Goal: Task Accomplishment & Management: Use online tool/utility

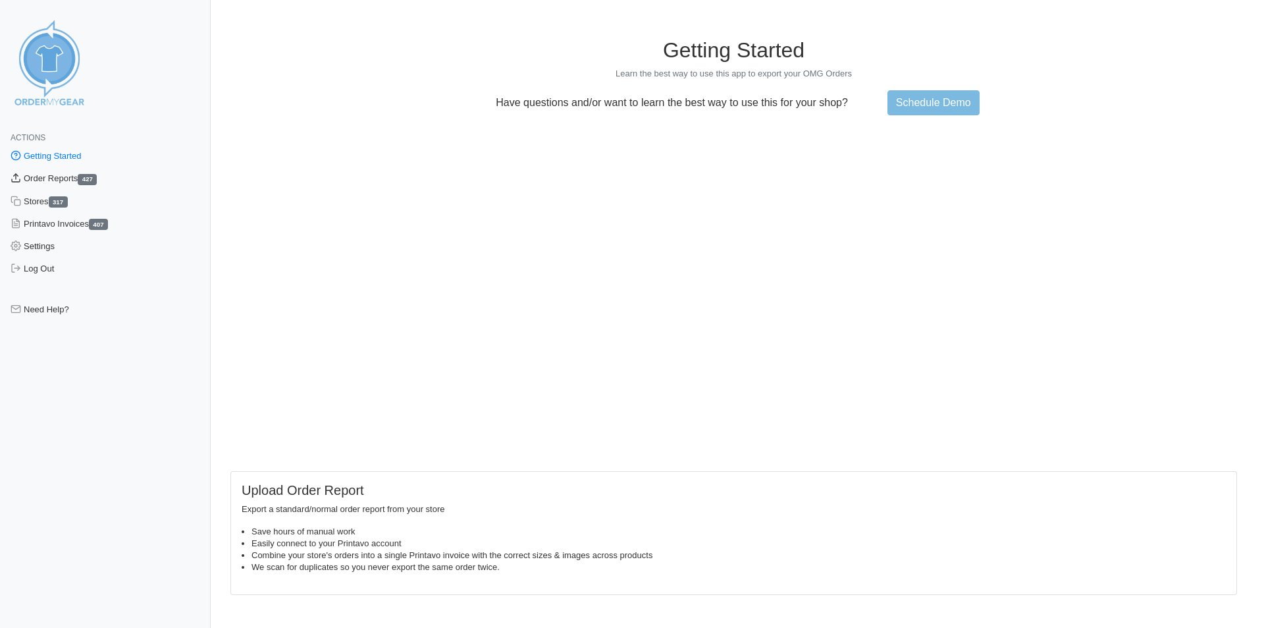
click at [49, 179] on link "Order Reports 427" at bounding box center [105, 178] width 211 height 22
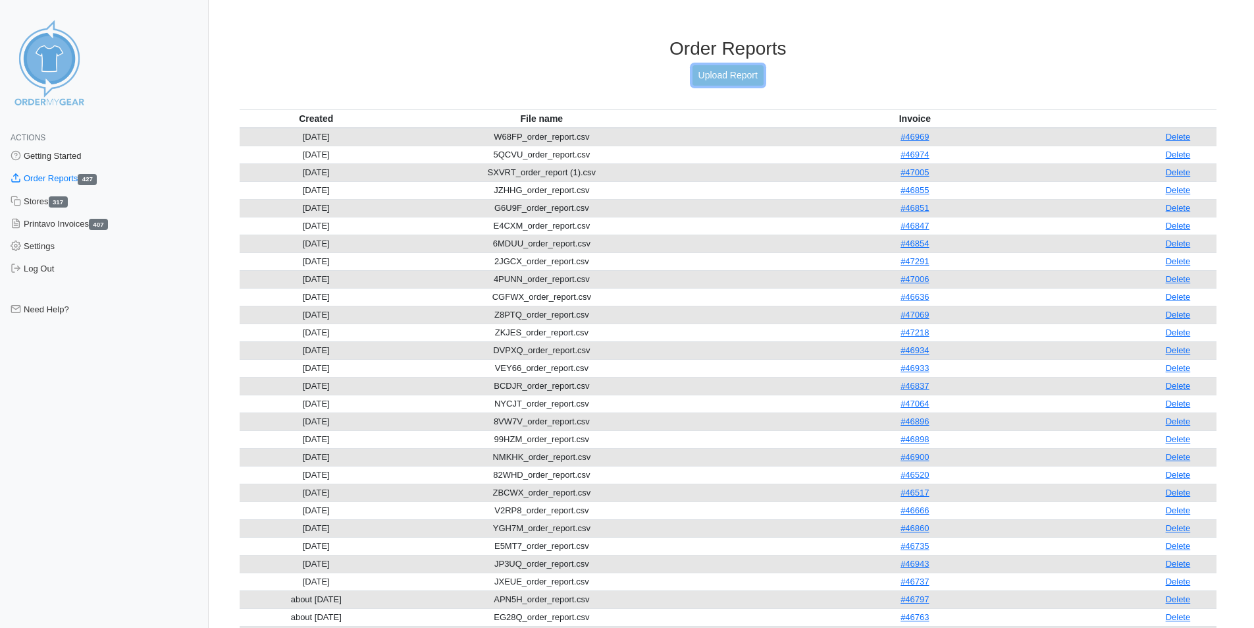
click at [726, 84] on link "Upload Report" at bounding box center [728, 75] width 71 height 20
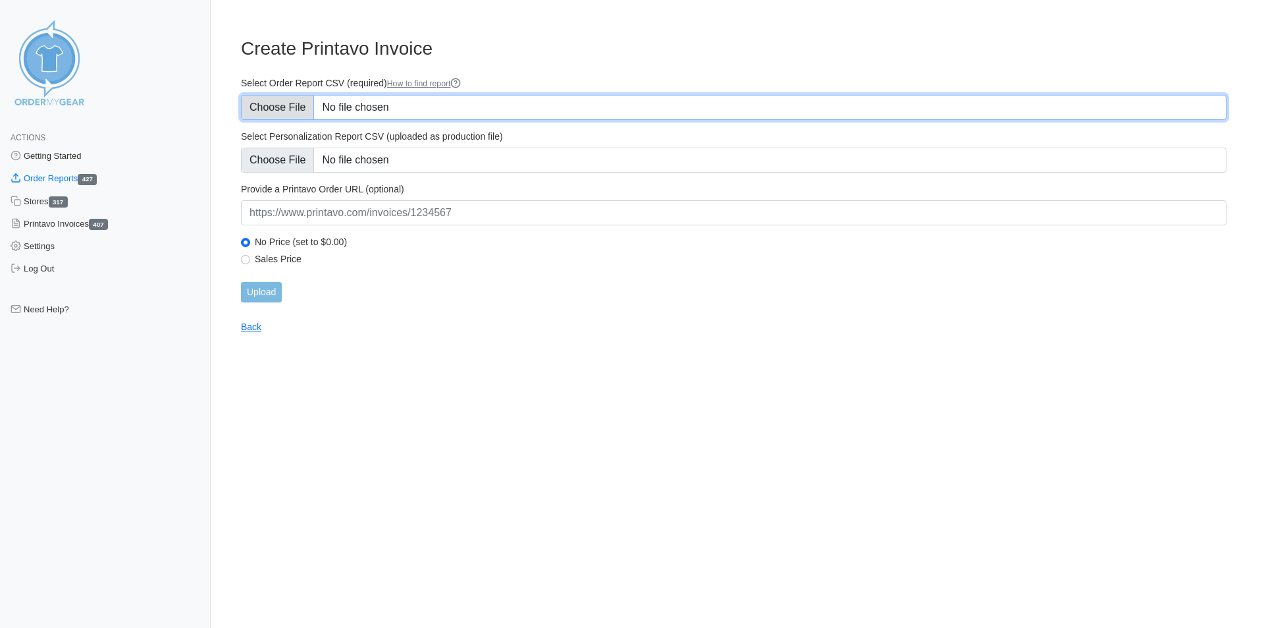
click at [312, 111] on input "Select Order Report CSV (required) How to find report" at bounding box center [734, 107] width 986 height 25
type input "C:\fakepath\ZQ7CD_order_report.csv"
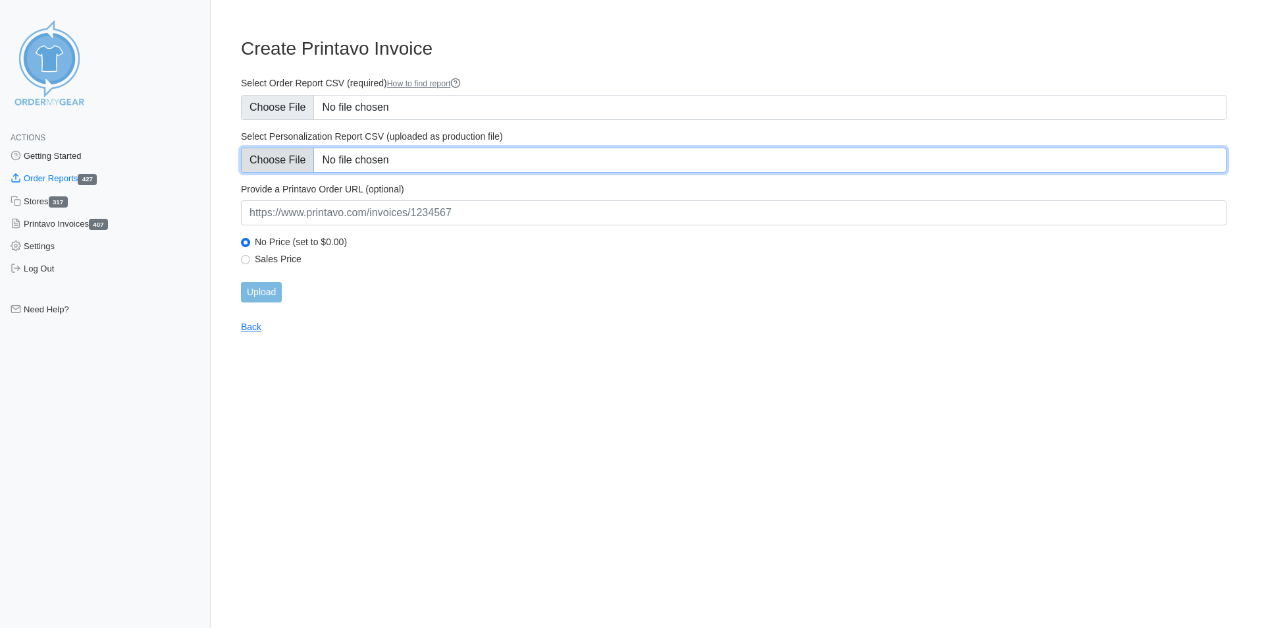
click at [264, 165] on input "Select Personalization Report CSV (uploaded as production file)" at bounding box center [734, 159] width 986 height 25
type input "C:\fakepath\ZQ7CD_personalization_report.csv"
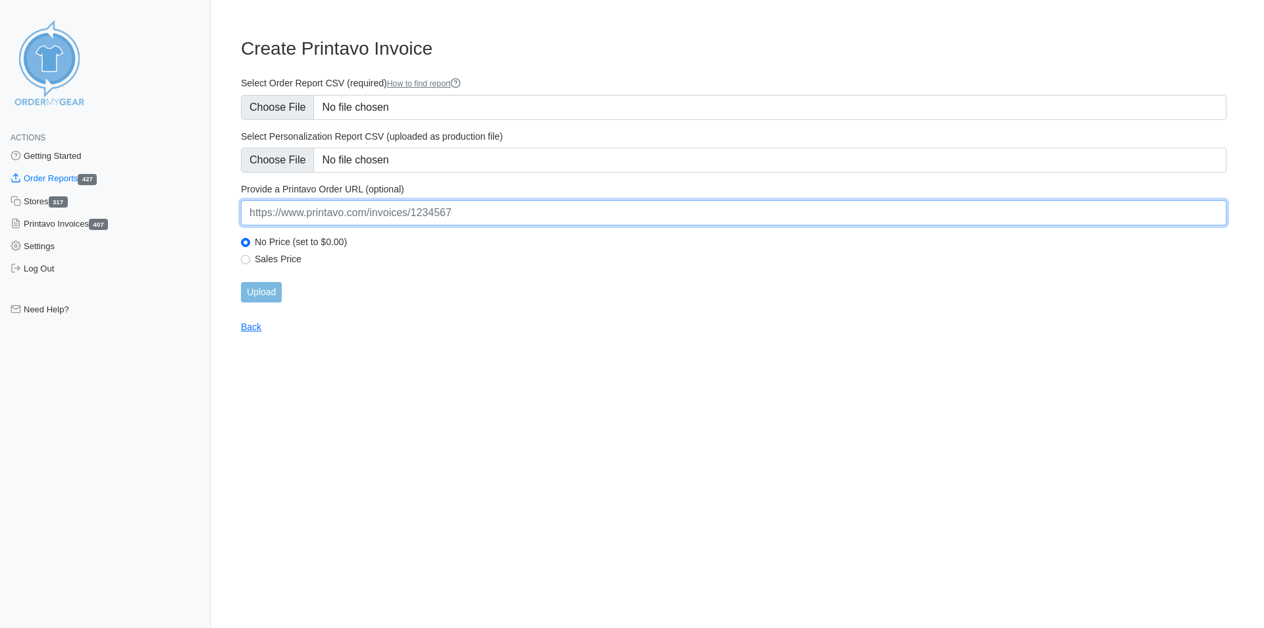
click at [280, 214] on input "url" at bounding box center [734, 212] width 986 height 25
paste input "https://www.printavo.com/invoices/20372497"
type input "https://www.printavo.com/invoices/20372497"
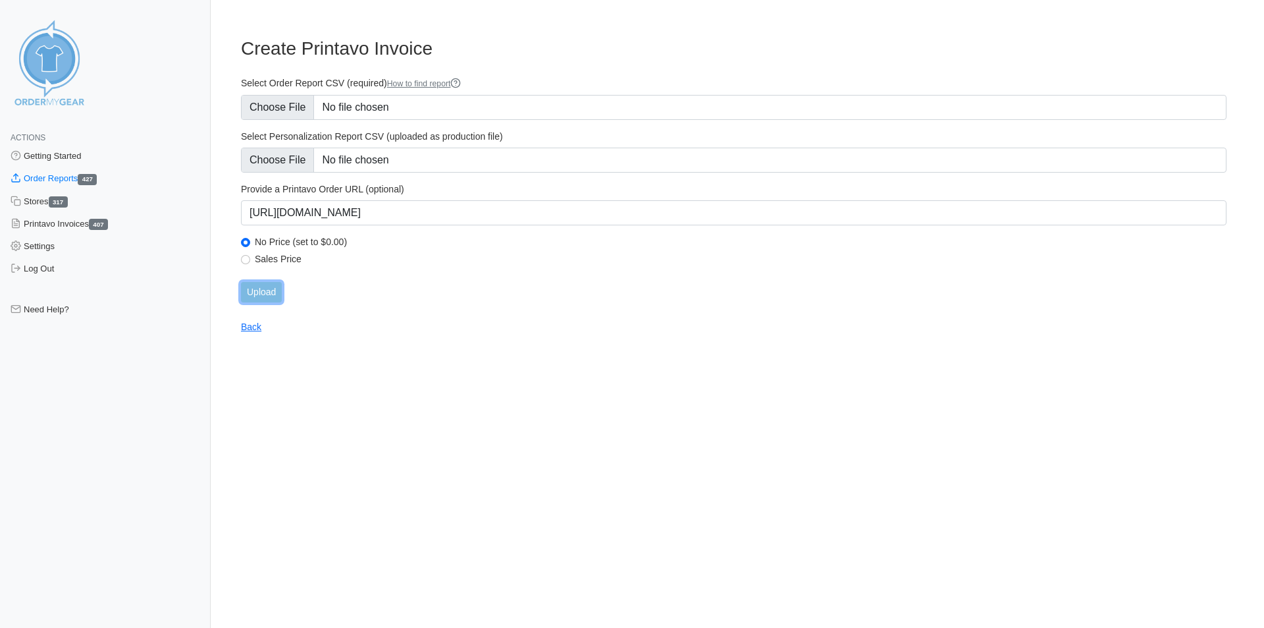
click at [260, 302] on input "Upload" at bounding box center [261, 292] width 41 height 20
